Goal: Use online tool/utility

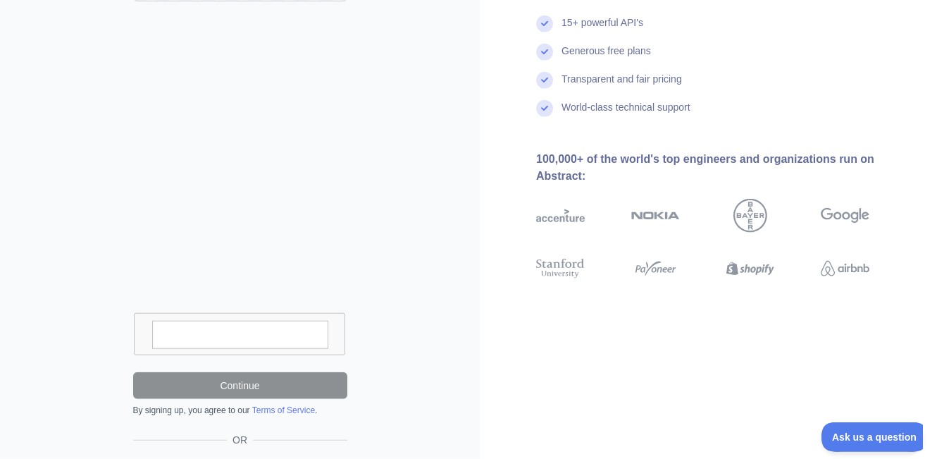
scroll to position [337, 0]
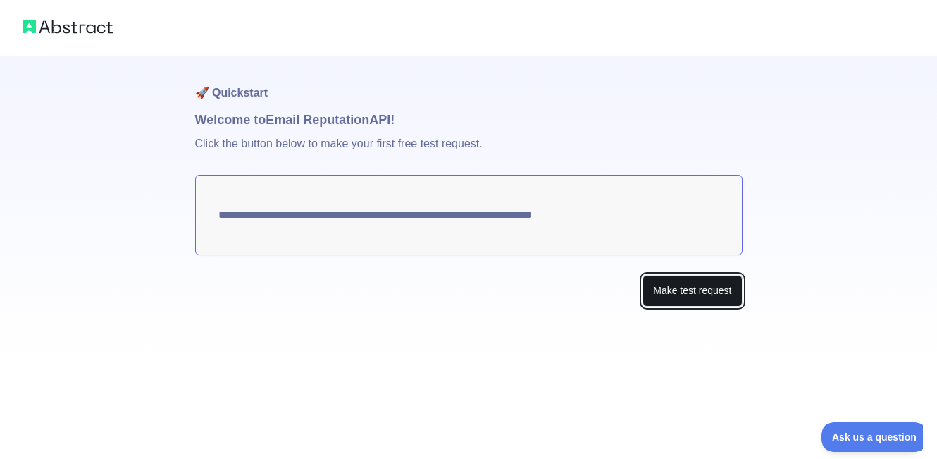
click at [671, 301] on button "Make test request" at bounding box center [691, 291] width 99 height 32
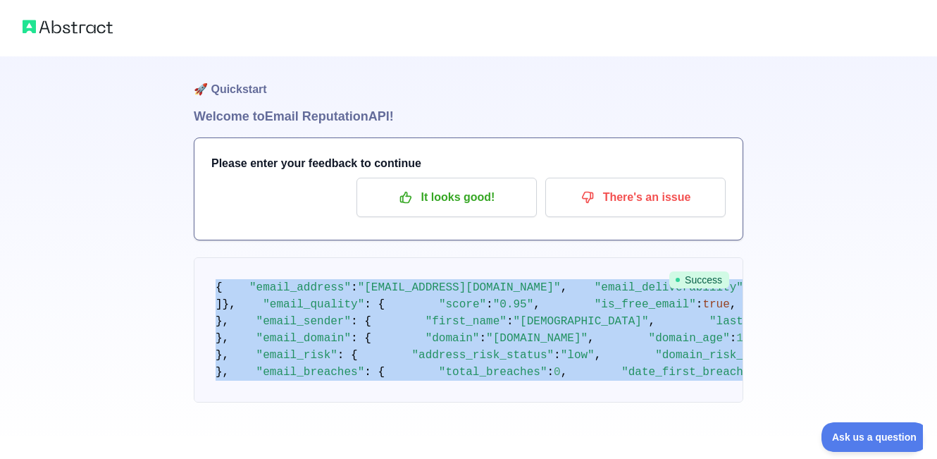
scroll to position [866, 0]
drag, startPoint x: 210, startPoint y: 278, endPoint x: 343, endPoint y: 404, distance: 183.4
click at [343, 402] on pre "{ "email_address" : "[EMAIL_ADDRESS][DOMAIN_NAME]" , "email_deliverability" : {…" at bounding box center [468, 329] width 549 height 145
copy code "{ "email_address" : "[EMAIL_ADDRESS][DOMAIN_NAME]" , "email_deliverability" : {…"
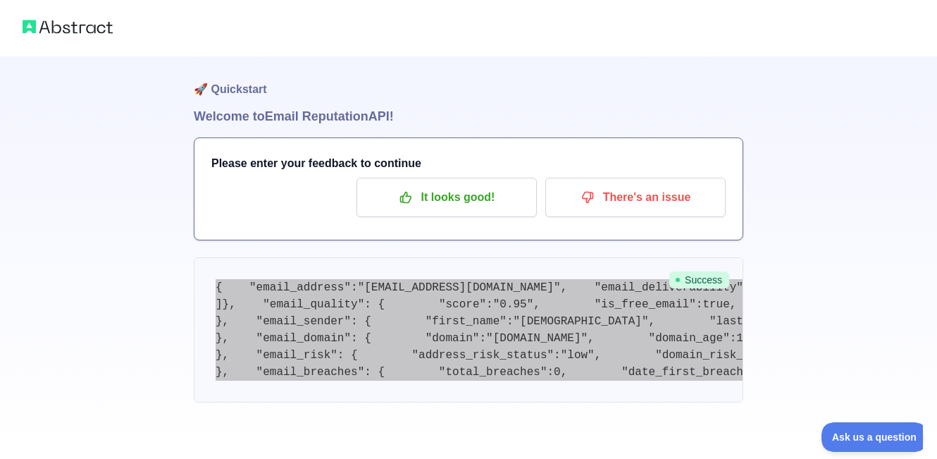
click at [411, 349] on span ""address_risk_status"" at bounding box center [482, 355] width 142 height 13
